Goal: Task Accomplishment & Management: Manage account settings

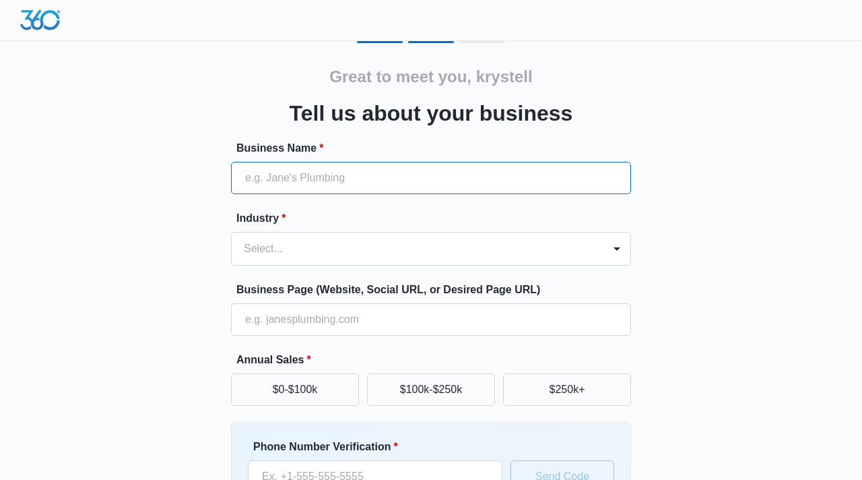
click at [391, 178] on input "Business Name *" at bounding box center [431, 178] width 400 height 32
type input "stellas lone star paws"
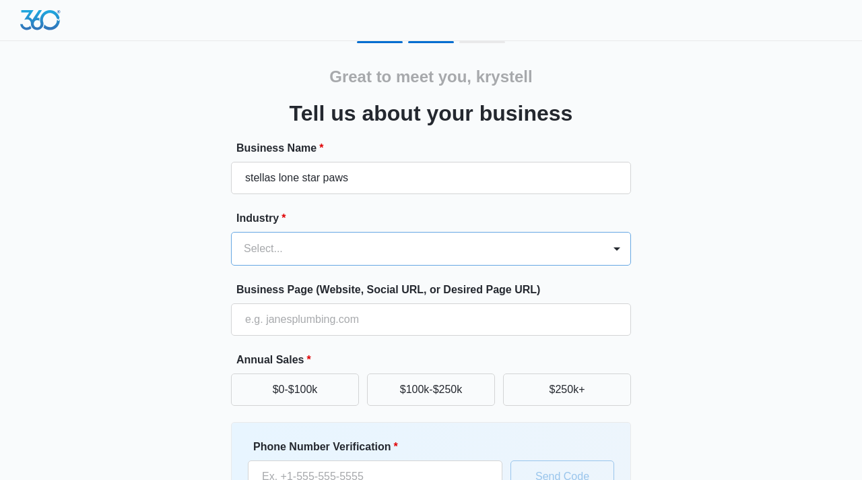
click at [370, 257] on div at bounding box center [415, 248] width 342 height 19
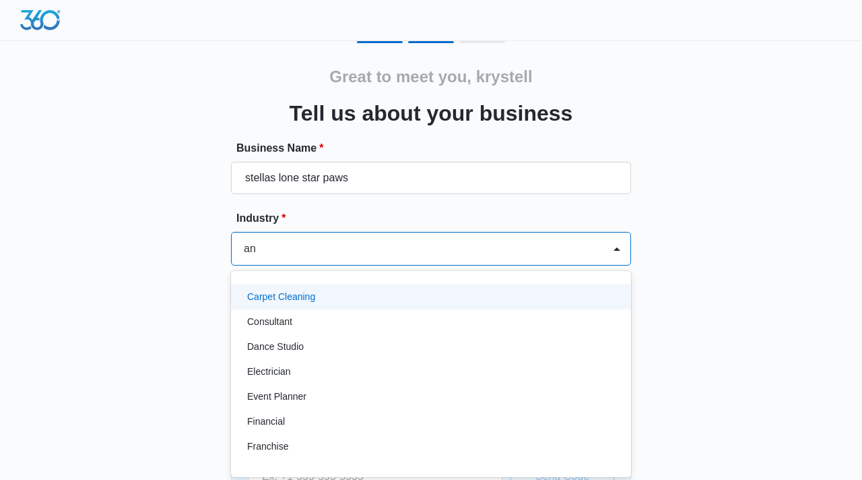
type input "a"
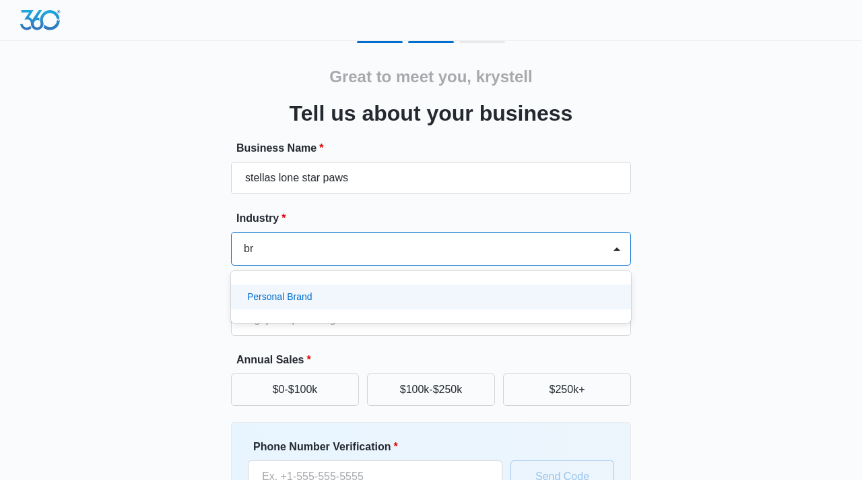
type input "b"
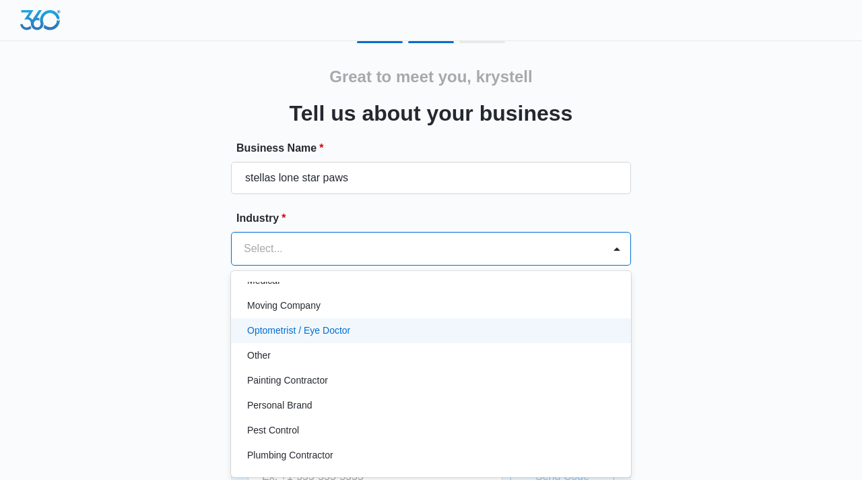
scroll to position [744, 0]
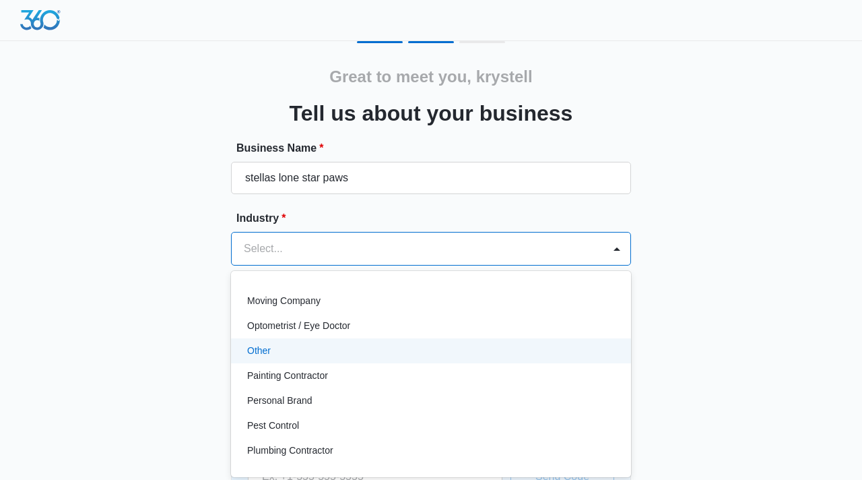
click at [365, 348] on div "Other" at bounding box center [429, 351] width 365 height 14
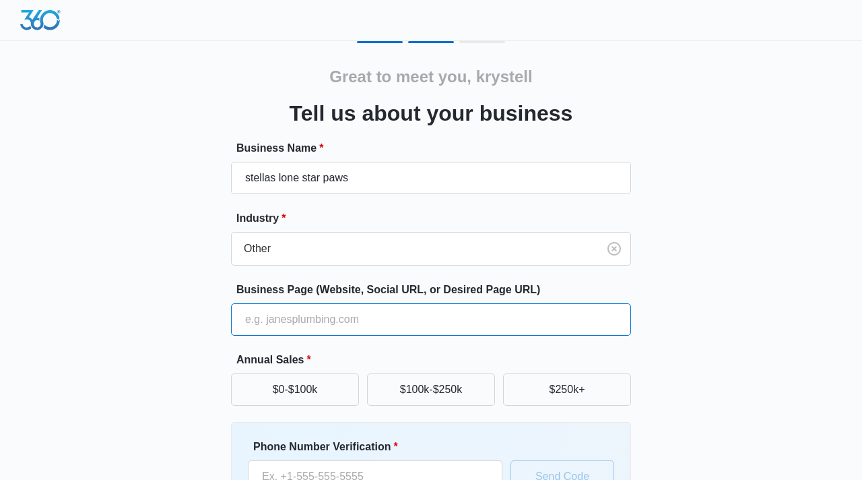
click at [397, 317] on input "Business Page (Website, Social URL, or Desired Page URL)" at bounding box center [431, 319] width 400 height 32
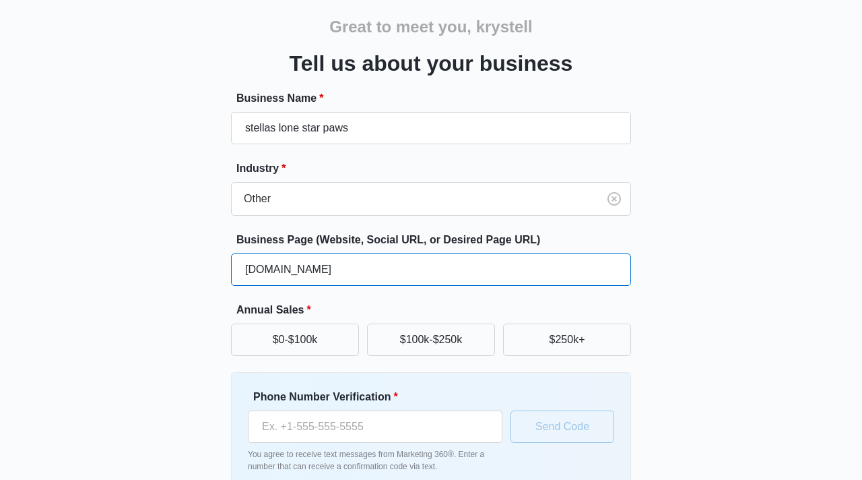
scroll to position [53, 0]
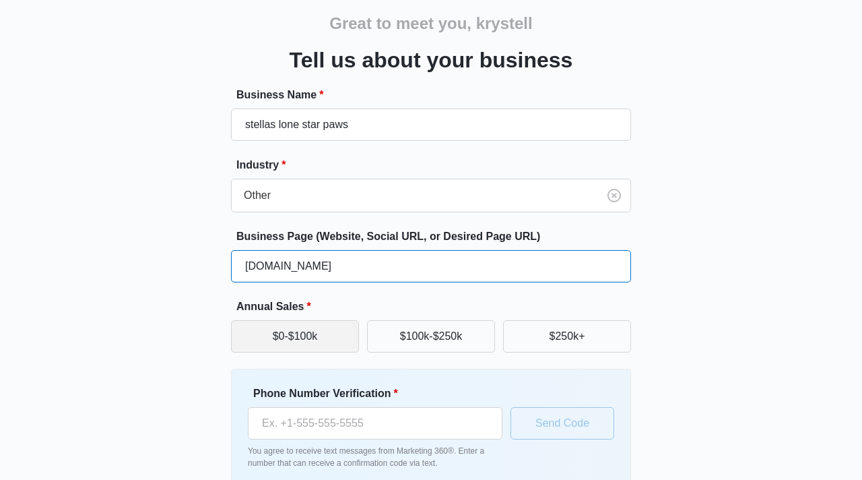
type input "stellas-lone-star-paws.com"
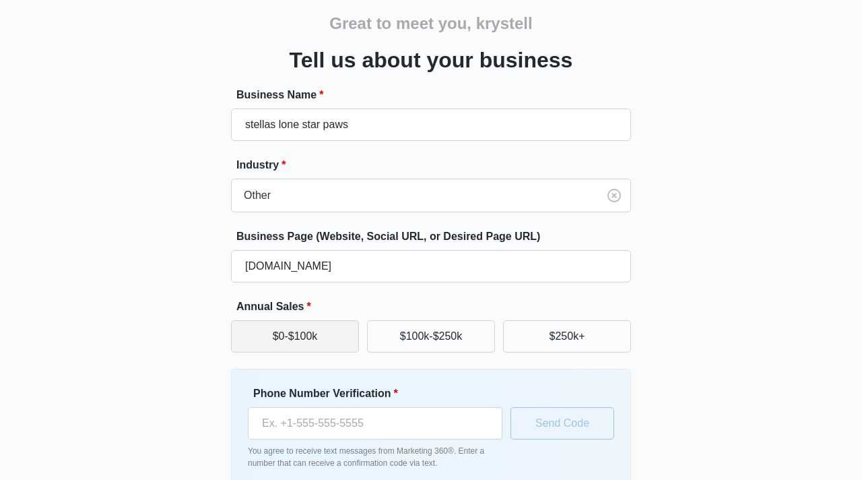
click at [342, 342] on button "$0-$100k" at bounding box center [295, 336] width 128 height 32
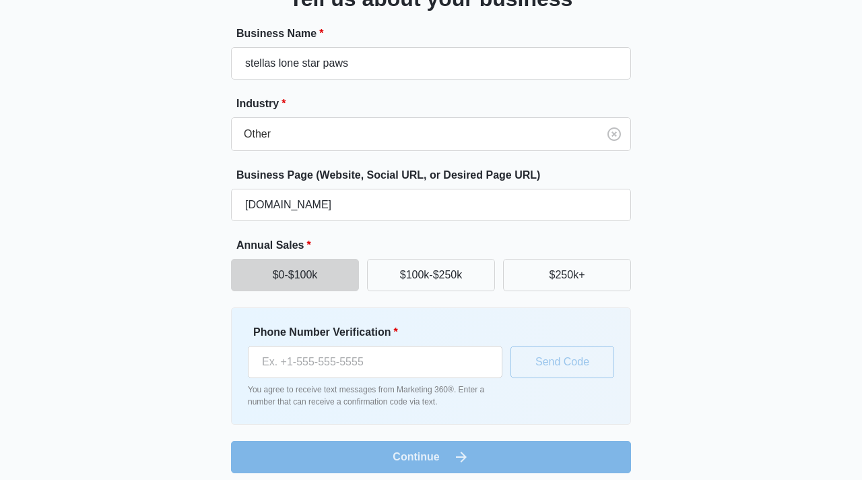
scroll to position [125, 0]
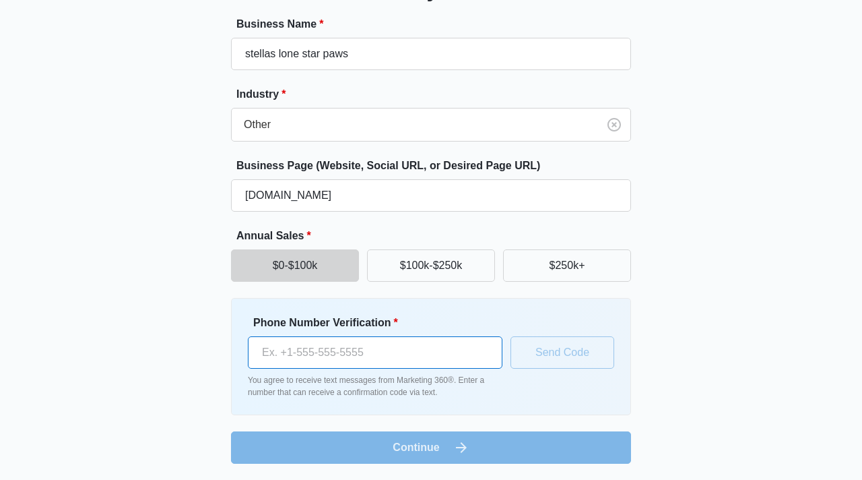
click at [385, 341] on input "Phone Number Verification *" at bounding box center [375, 352] width 255 height 32
type input "[PHONE_NUMBER]"
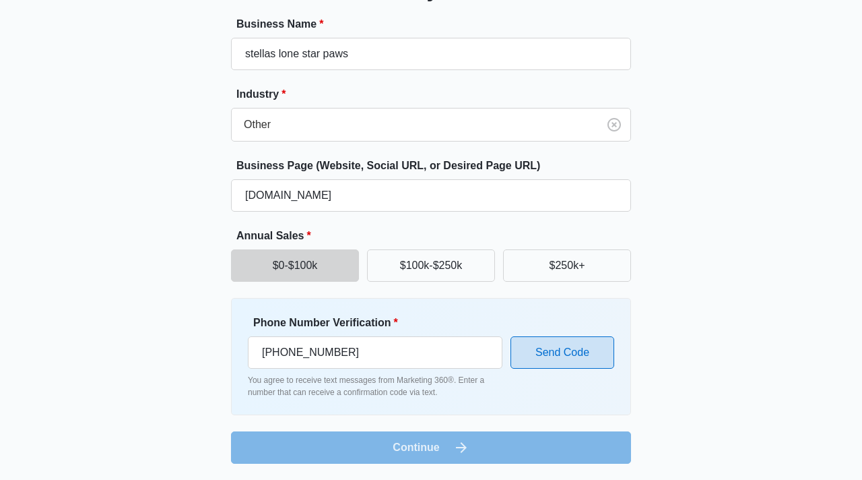
click at [544, 360] on button "Send Code" at bounding box center [563, 352] width 104 height 32
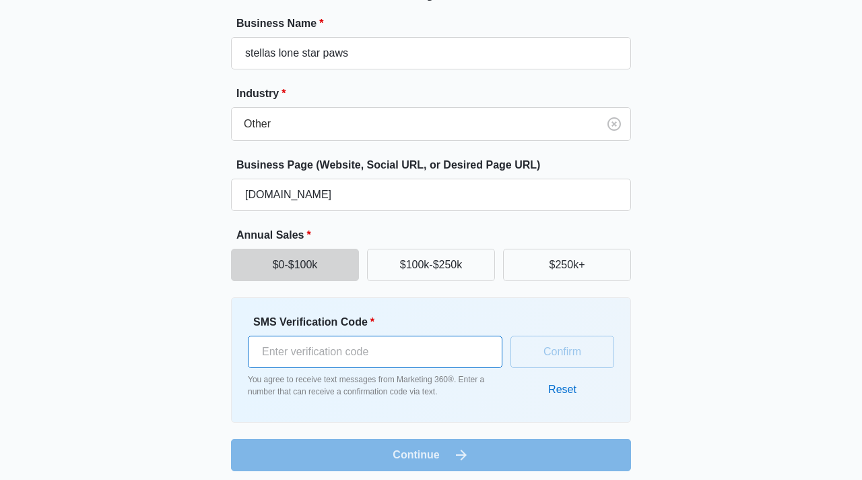
click at [437, 354] on input "SMS Verification Code *" at bounding box center [375, 351] width 255 height 32
type input "730973"
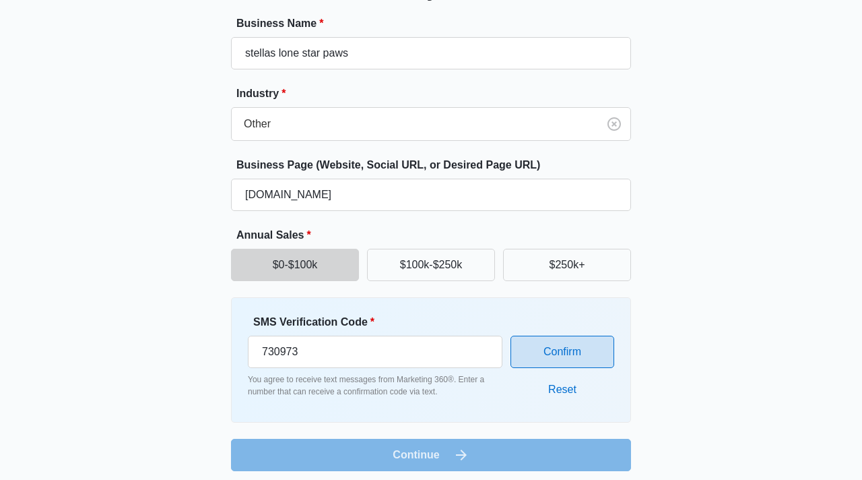
click at [560, 344] on button "Confirm" at bounding box center [563, 351] width 104 height 32
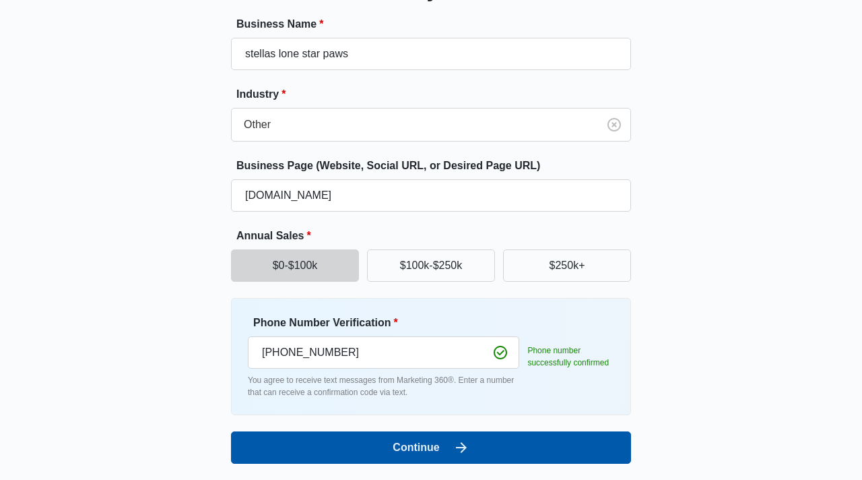
click at [499, 450] on button "Continue" at bounding box center [431, 447] width 400 height 32
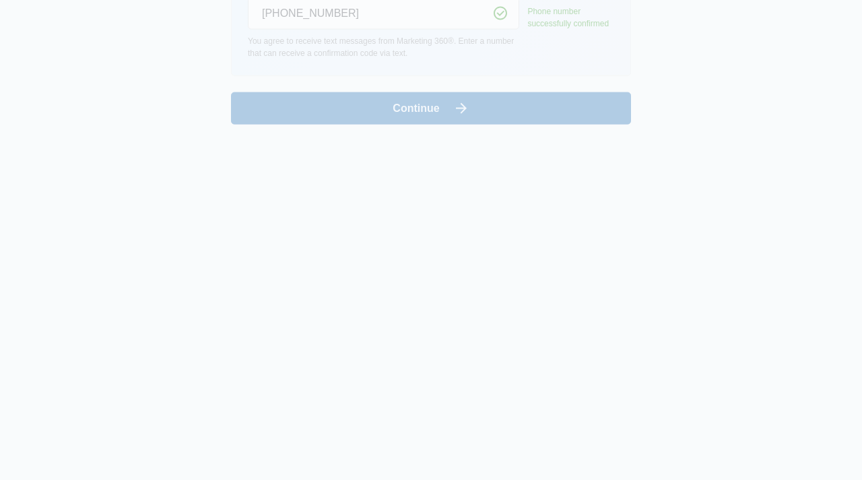
scroll to position [0, 0]
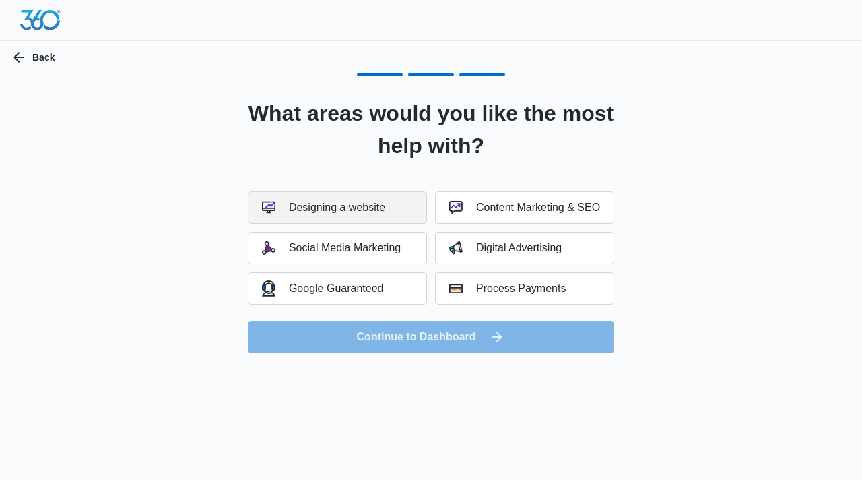
click at [402, 218] on button "Designing a website" at bounding box center [337, 207] width 179 height 32
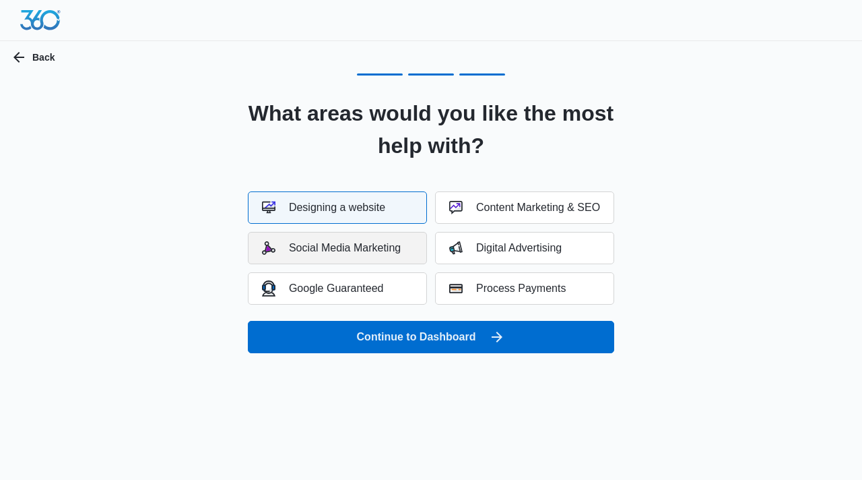
click at [397, 253] on div "Social Media Marketing" at bounding box center [331, 247] width 139 height 13
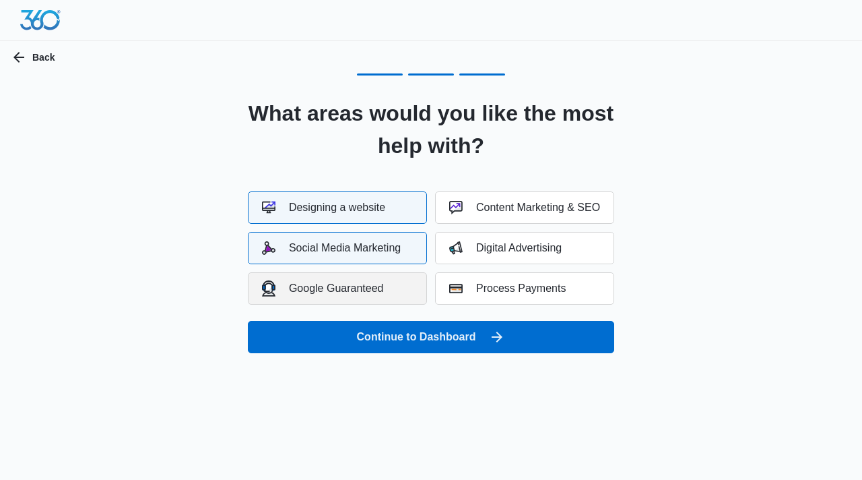
click at [401, 296] on button "Google Guaranteed" at bounding box center [337, 288] width 179 height 32
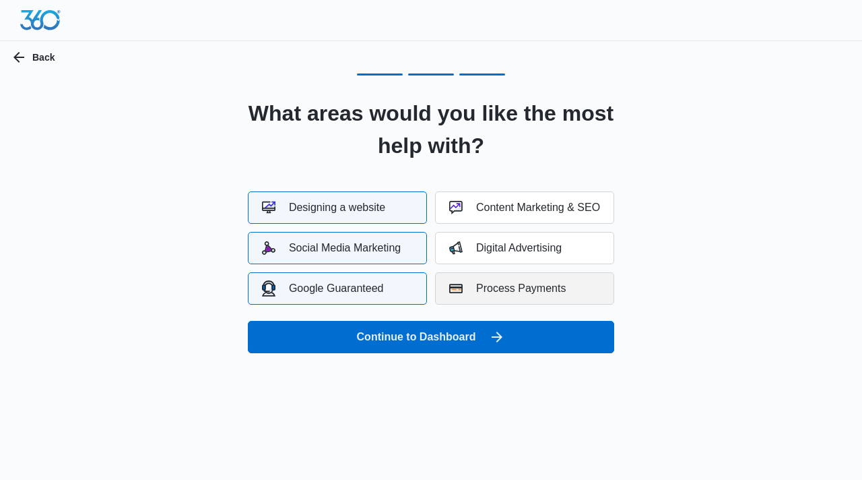
click at [498, 292] on div "Process Payments" at bounding box center [507, 288] width 117 height 13
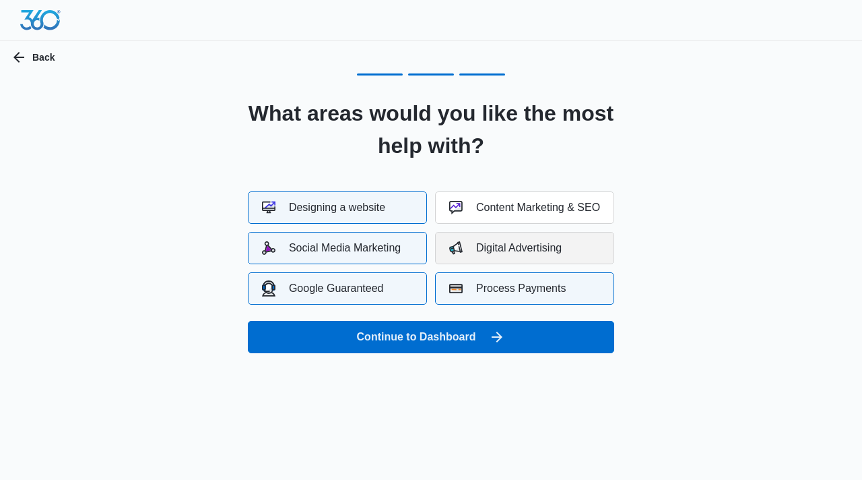
click at [503, 251] on div "Digital Advertising" at bounding box center [505, 247] width 112 height 13
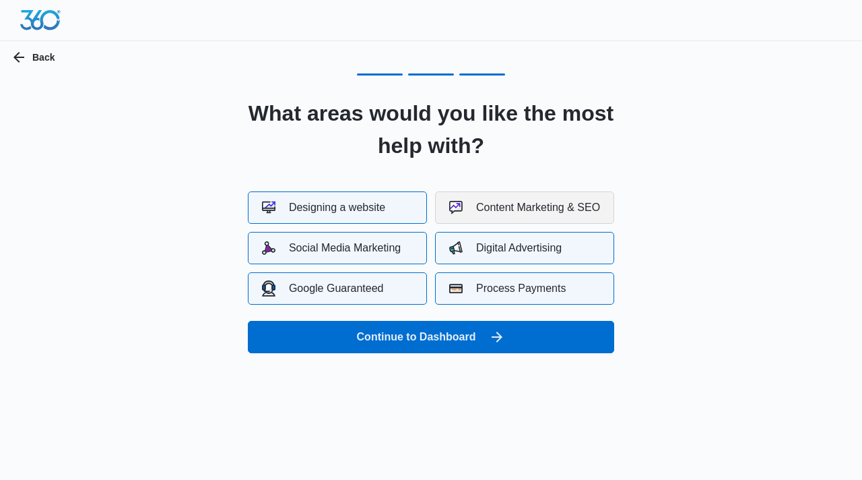
click at [504, 215] on button "Content Marketing & SEO" at bounding box center [524, 207] width 179 height 32
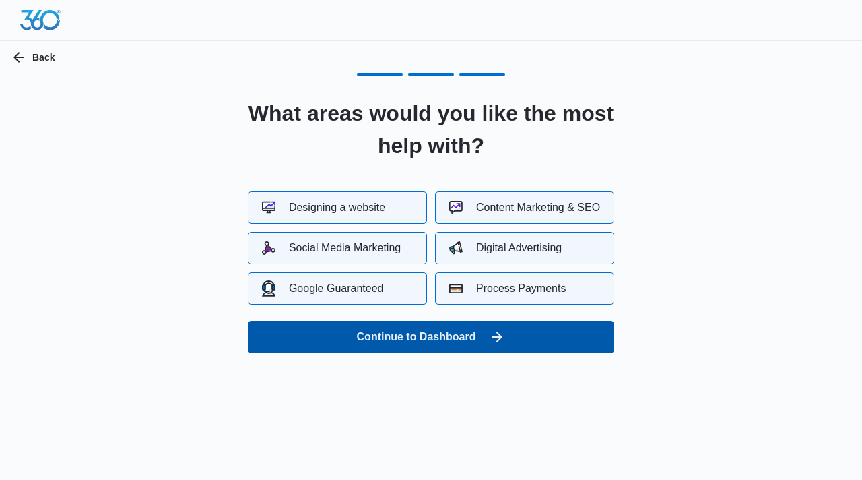
click at [500, 334] on icon "submit" at bounding box center [497, 336] width 11 height 11
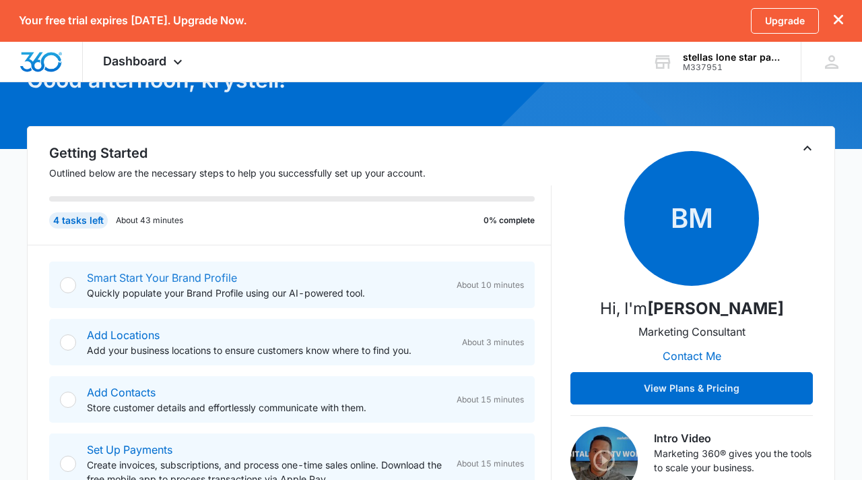
scroll to position [147, 0]
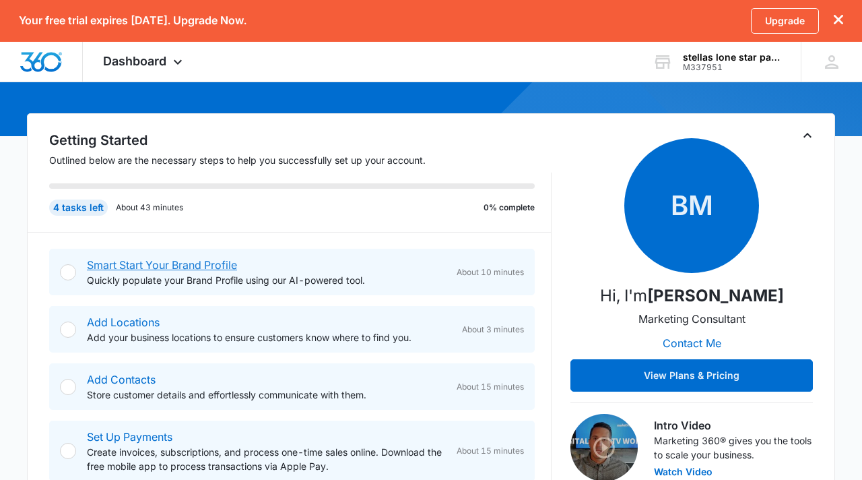
click at [176, 261] on link "Smart Start Your Brand Profile" at bounding box center [162, 264] width 150 height 13
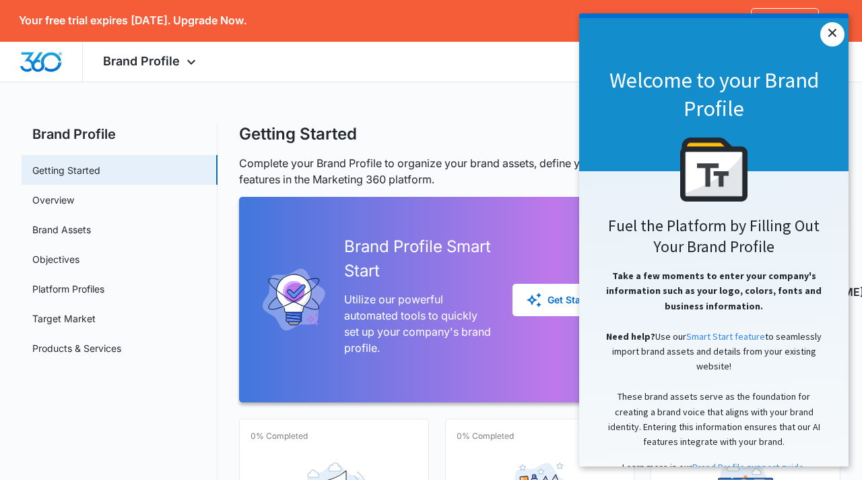
click at [835, 29] on link "×" at bounding box center [832, 34] width 24 height 24
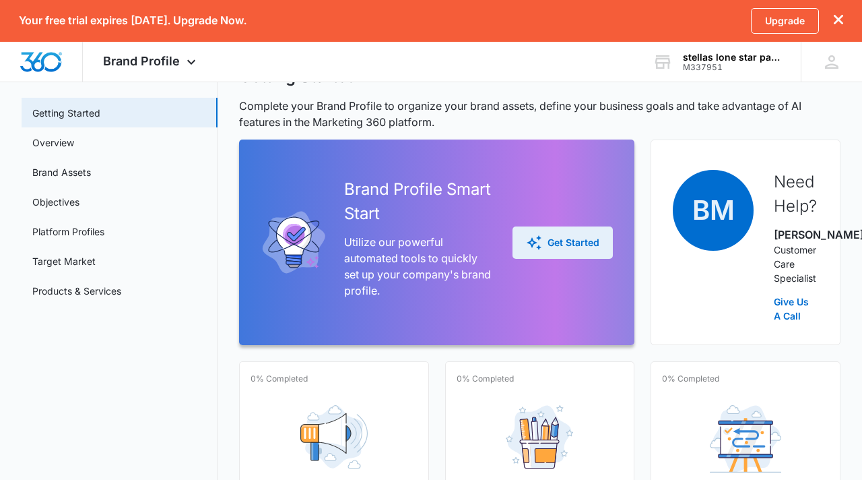
scroll to position [58, 0]
click at [579, 238] on button "Get Started" at bounding box center [563, 242] width 100 height 32
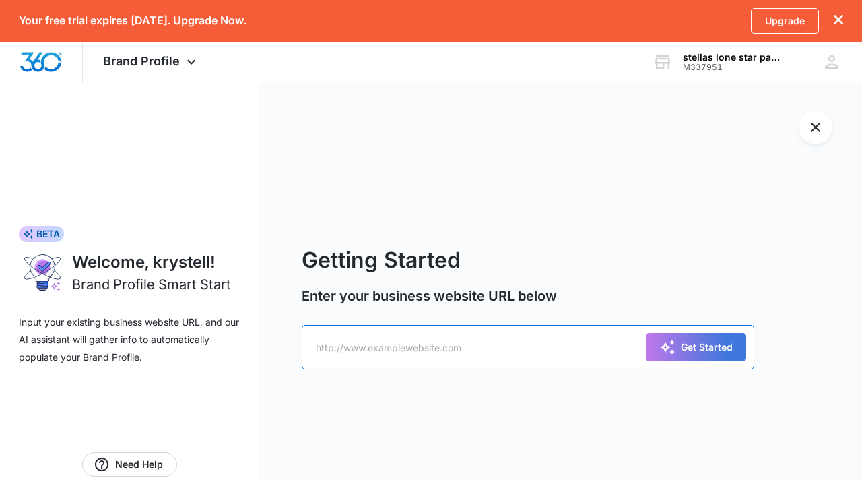
click at [507, 350] on input "text" at bounding box center [528, 347] width 453 height 44
type input "[URL][DOMAIN_NAME]"
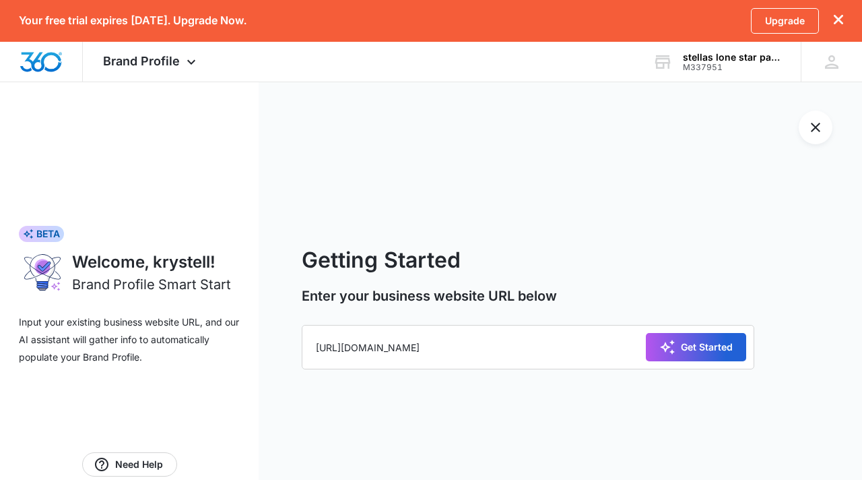
click at [688, 348] on div "Get Started" at bounding box center [695, 347] width 73 height 16
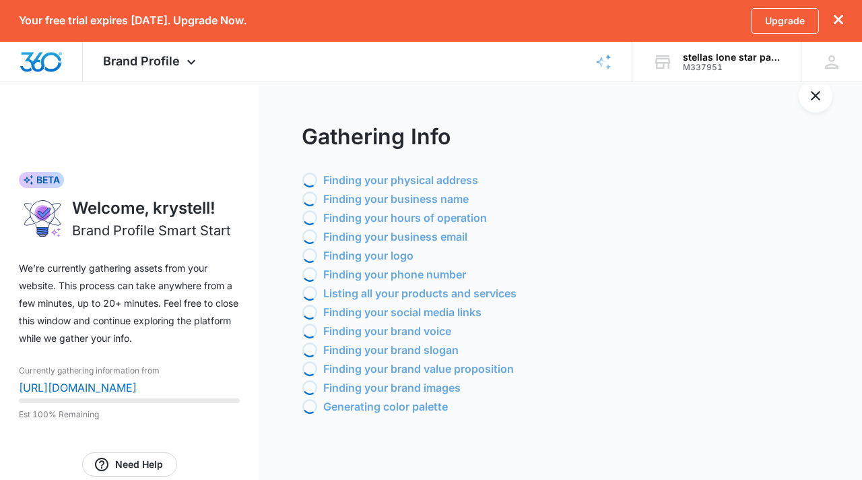
scroll to position [40, 0]
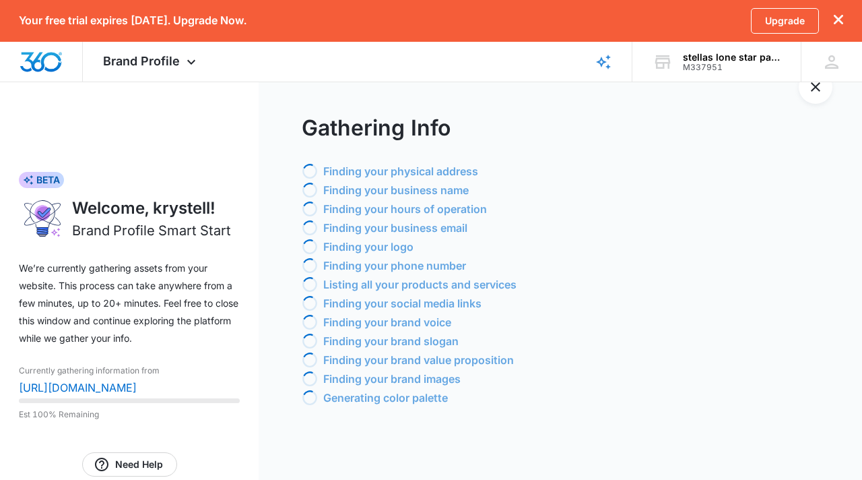
click at [138, 387] on p "[URL][DOMAIN_NAME]" at bounding box center [129, 387] width 221 height 16
drag, startPoint x: 19, startPoint y: 385, endPoint x: 230, endPoint y: 383, distance: 211.5
click at [230, 383] on p "[URL][DOMAIN_NAME]" at bounding box center [129, 387] width 221 height 16
copy p "[URL][DOMAIN_NAME]"
click at [819, 99] on button "Exit Smart Start Wizard" at bounding box center [816, 87] width 34 height 34
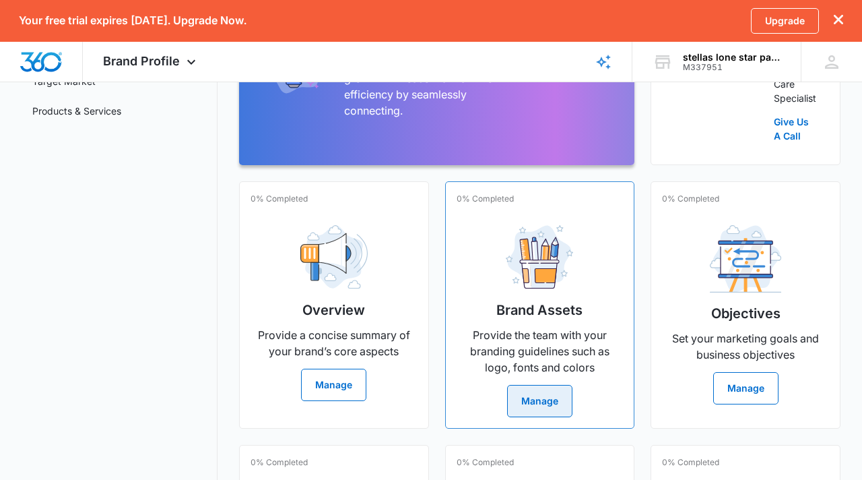
scroll to position [260, 0]
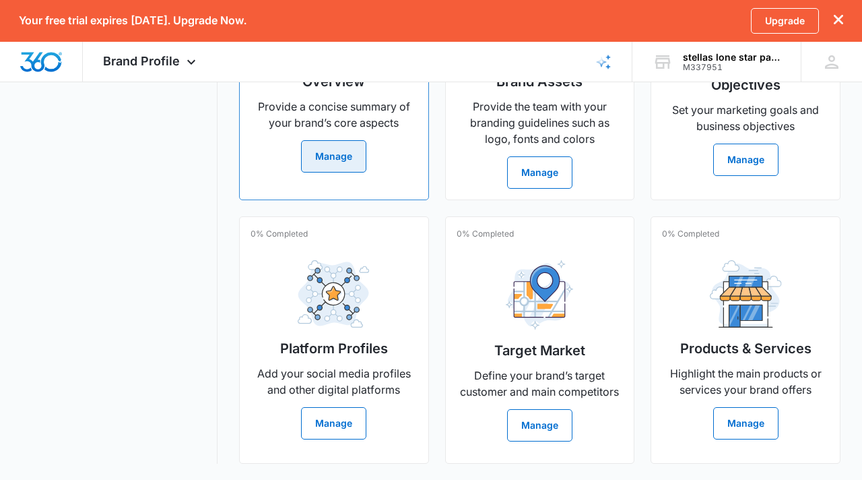
scroll to position [1, 0]
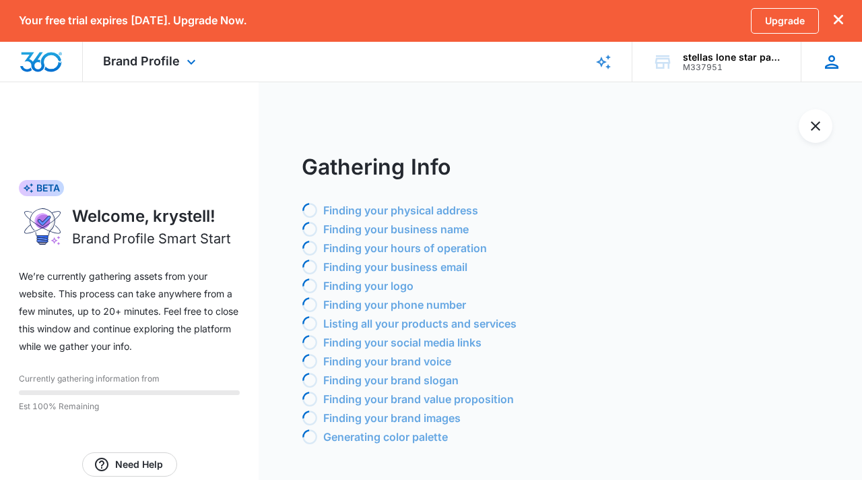
click at [823, 66] on icon at bounding box center [832, 62] width 20 height 20
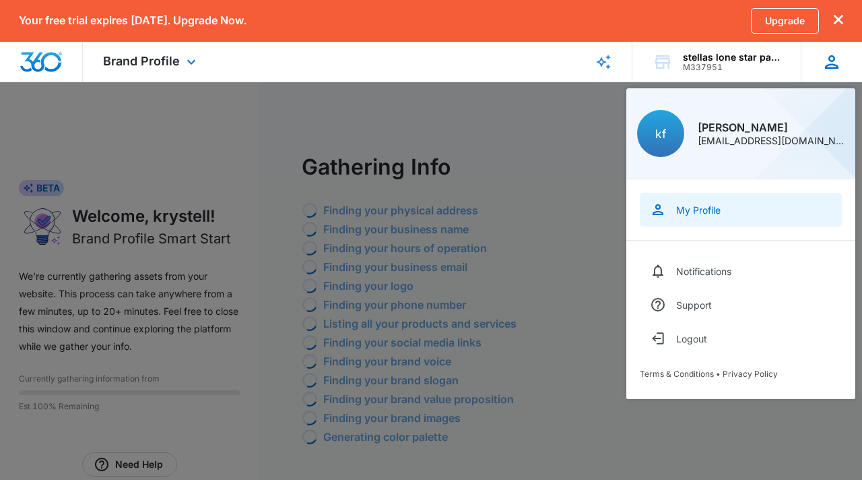
click at [754, 195] on link "My Profile" at bounding box center [741, 210] width 202 height 34
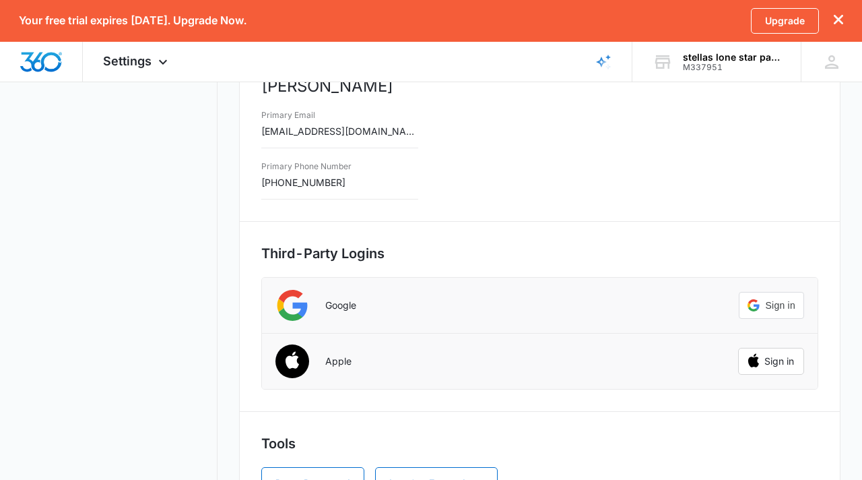
scroll to position [357, 0]
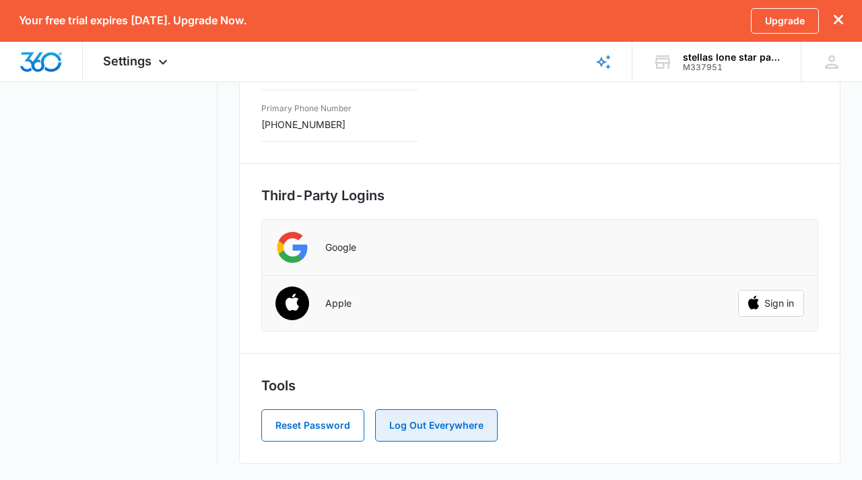
click at [416, 432] on button "Log Out Everywhere" at bounding box center [436, 425] width 123 height 32
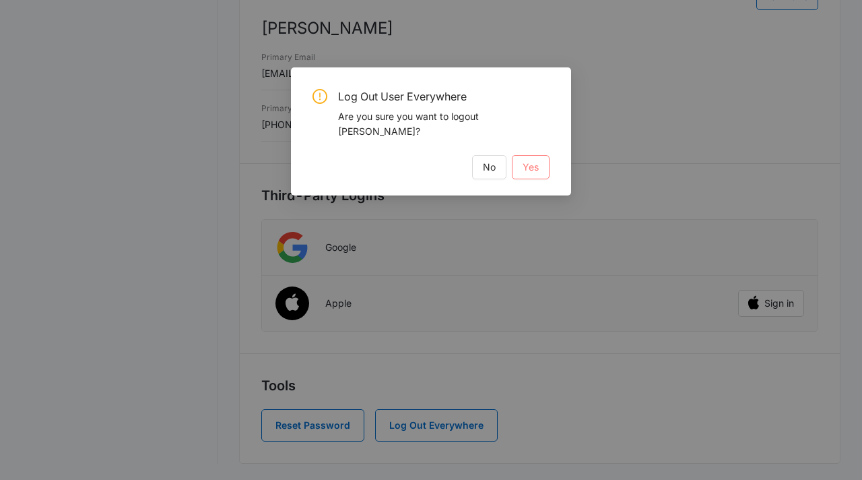
click at [537, 160] on span "Yes" at bounding box center [531, 167] width 16 height 15
